Goal: Navigation & Orientation: Find specific page/section

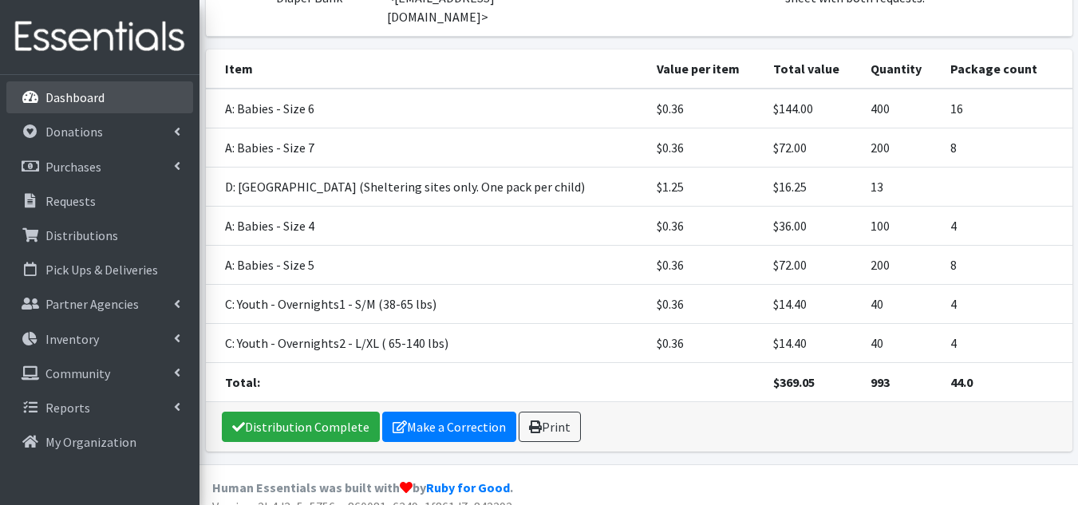
scroll to position [336, 0]
click at [56, 100] on p "Dashboard" at bounding box center [74, 97] width 59 height 16
